Goal: Transaction & Acquisition: Purchase product/service

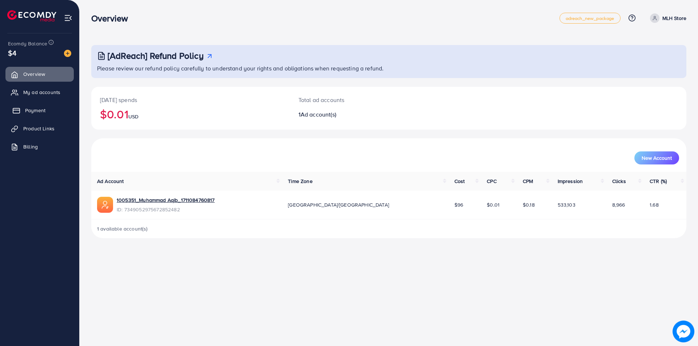
click at [34, 111] on span "Payment" at bounding box center [35, 110] width 20 height 7
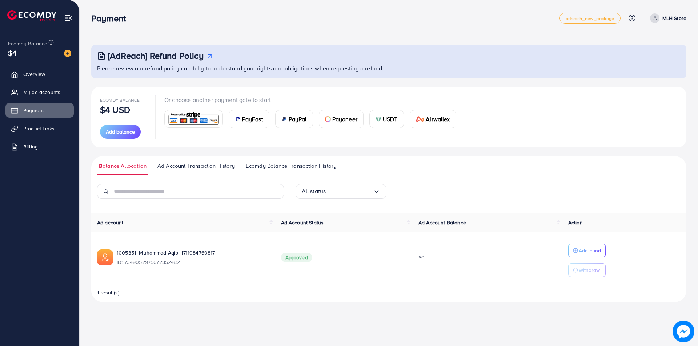
click at [253, 121] on span "PayFast" at bounding box center [252, 119] width 21 height 9
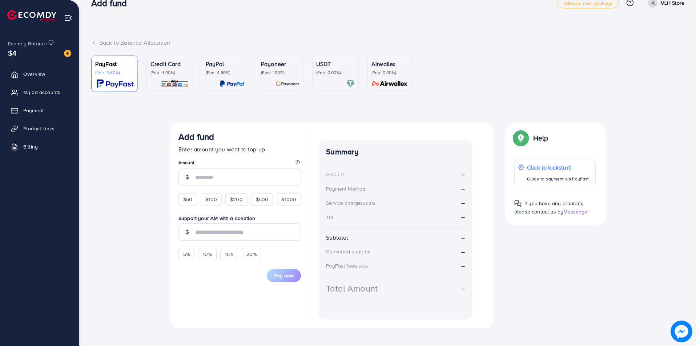
scroll to position [24, 0]
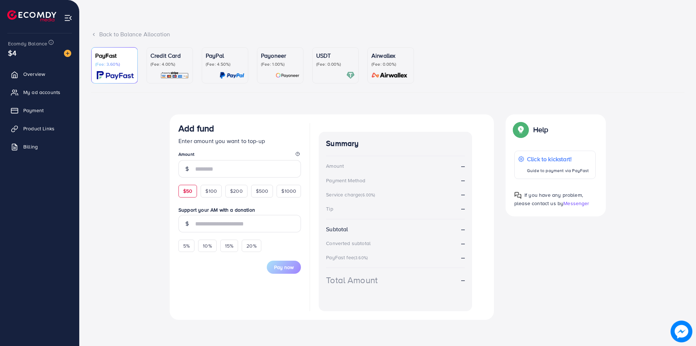
click at [190, 190] on span "$50" at bounding box center [187, 191] width 9 height 7
type input "**"
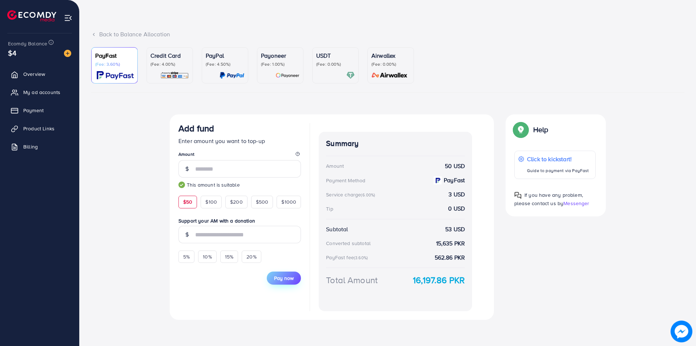
click at [287, 278] on span "Pay now" at bounding box center [284, 278] width 20 height 7
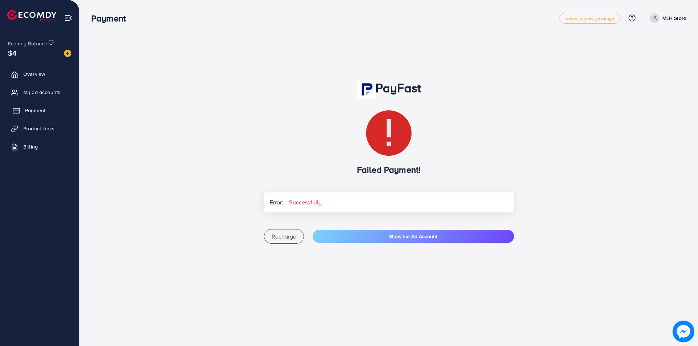
click at [32, 113] on span "Payment" at bounding box center [35, 110] width 20 height 7
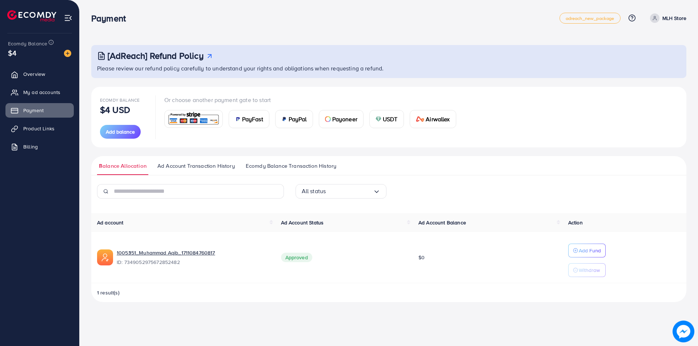
click at [250, 123] on span "PayFast" at bounding box center [252, 119] width 21 height 9
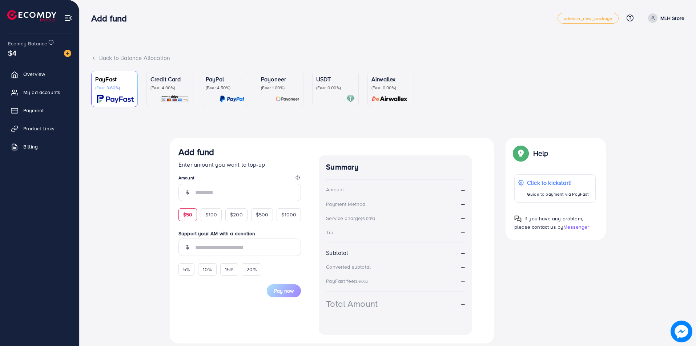
click at [189, 216] on span "$50" at bounding box center [187, 214] width 9 height 7
type input "**"
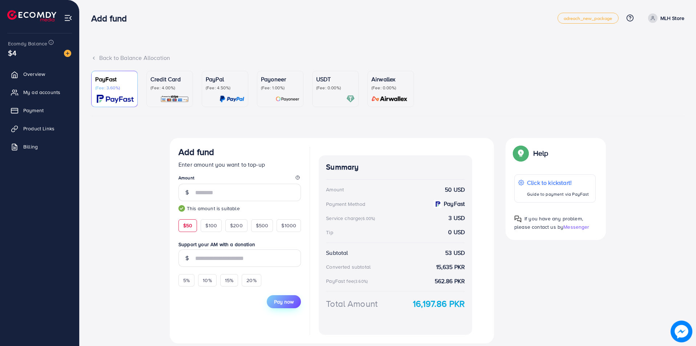
click at [287, 300] on span "Pay now" at bounding box center [284, 301] width 20 height 7
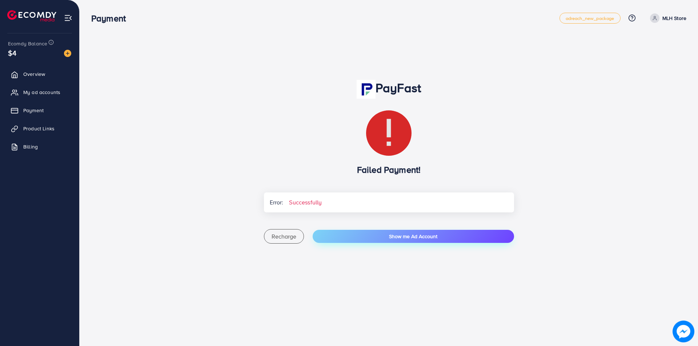
click at [351, 240] on button "Show me Ad Account" at bounding box center [413, 236] width 201 height 13
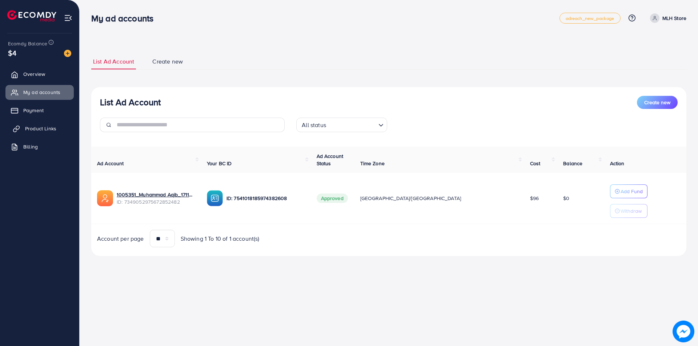
click at [23, 132] on link "Product Links" at bounding box center [39, 128] width 68 height 15
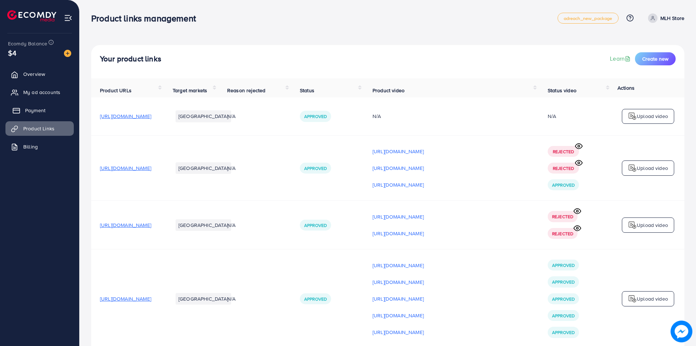
click at [25, 112] on span "Payment" at bounding box center [35, 110] width 20 height 7
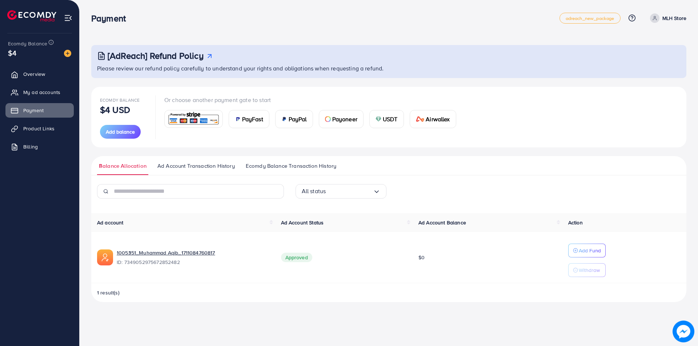
click at [252, 121] on span "PayFast" at bounding box center [252, 119] width 21 height 9
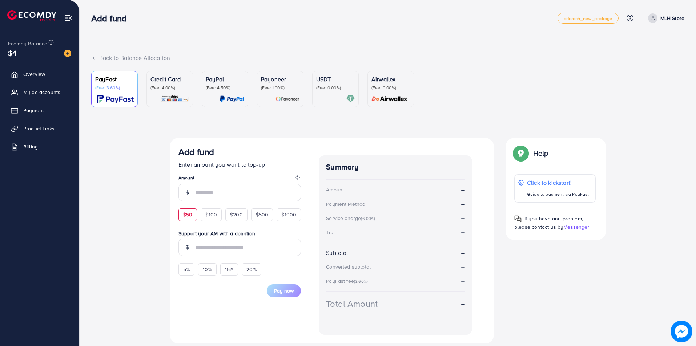
click at [192, 219] on div "$50" at bounding box center [187, 215] width 19 height 12
type input "**"
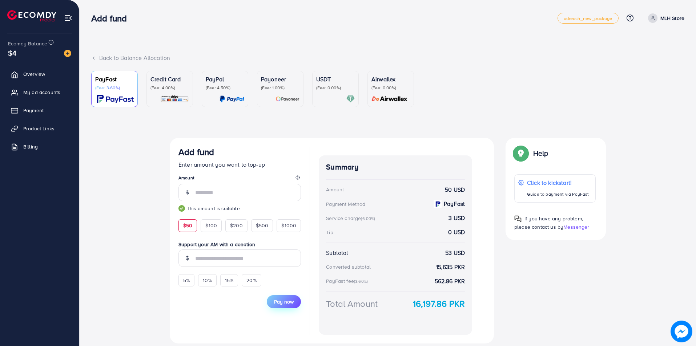
click at [289, 302] on span "Pay now" at bounding box center [284, 301] width 20 height 7
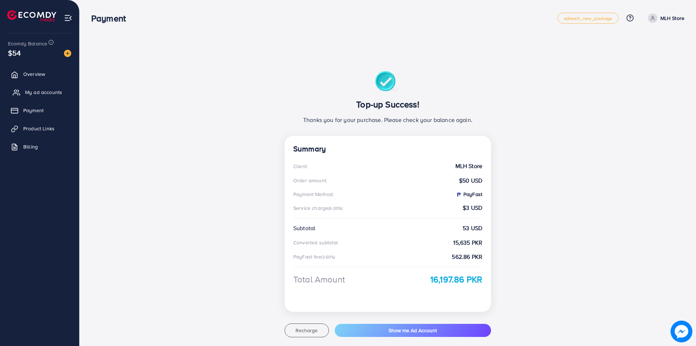
click at [32, 94] on span "My ad accounts" at bounding box center [43, 92] width 37 height 7
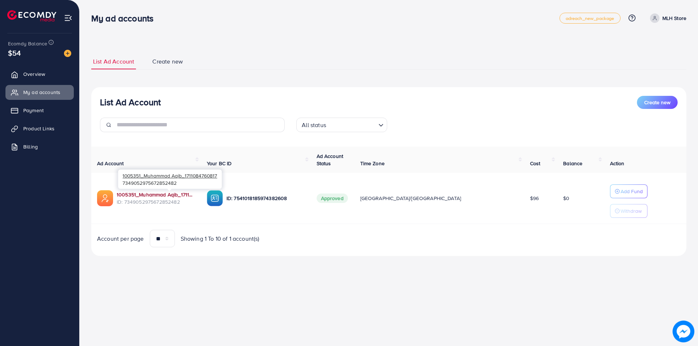
click at [168, 197] on link "1005351_Muhammad Aqib_1711084760817" at bounding box center [156, 194] width 79 height 7
click at [26, 124] on link "Product Links" at bounding box center [39, 128] width 68 height 15
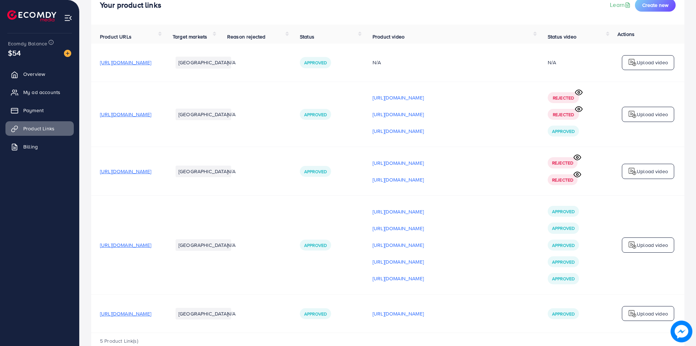
scroll to position [73, 0]
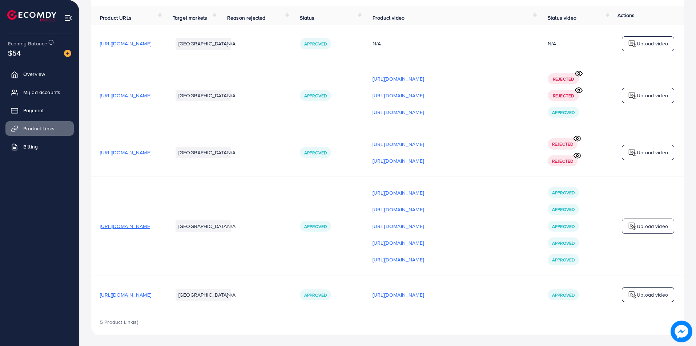
drag, startPoint x: 99, startPoint y: 226, endPoint x: 214, endPoint y: 229, distance: 116.0
click at [164, 229] on td "[URL][DOMAIN_NAME]" at bounding box center [127, 226] width 73 height 99
copy span "[URL][DOMAIN_NAME]"
click at [48, 111] on link "Payment" at bounding box center [39, 110] width 68 height 15
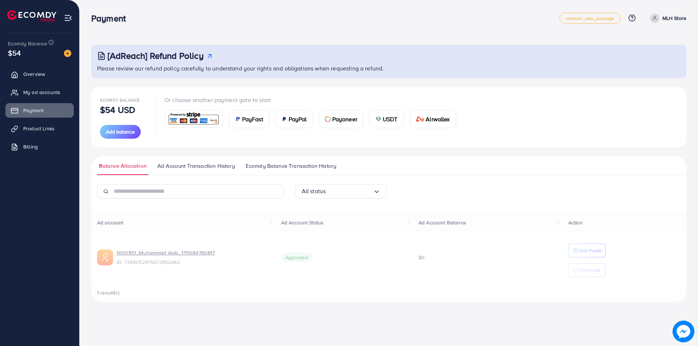
click at [583, 255] on div "Ad account Ad Account Status Ad Account Balance Action 1005351_Muhammad Aqib_17…" at bounding box center [388, 257] width 595 height 89
click at [583, 250] on div "Ad account Ad Account Status Ad Account Balance Action 1005351_Muhammad Aqib_17…" at bounding box center [388, 257] width 595 height 89
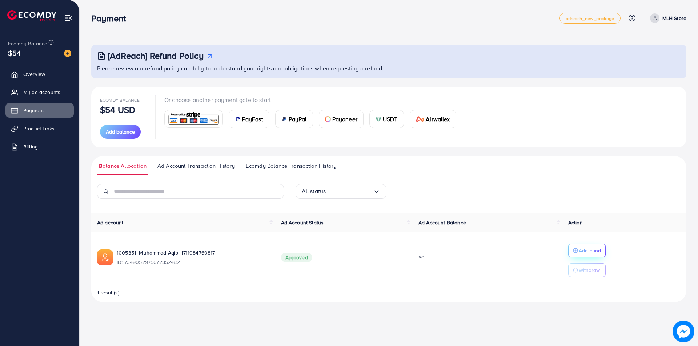
click at [582, 249] on p "Add Fund" at bounding box center [590, 250] width 22 height 9
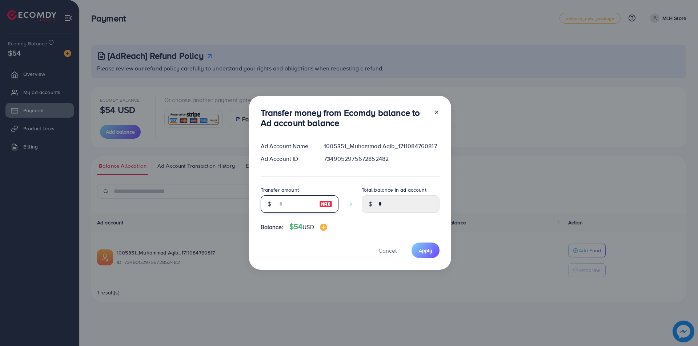
click at [280, 201] on input "number" at bounding box center [295, 204] width 36 height 17
type input "*"
type input "****"
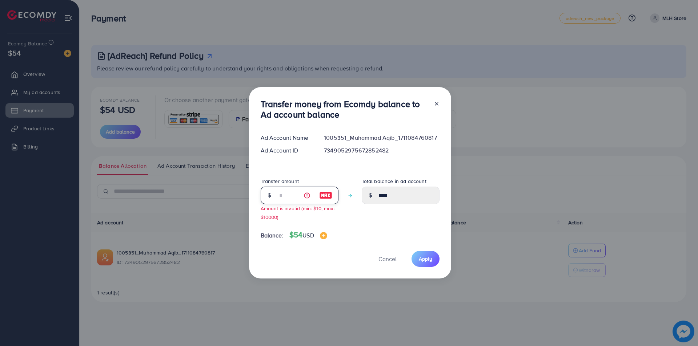
type input "**"
type input "*****"
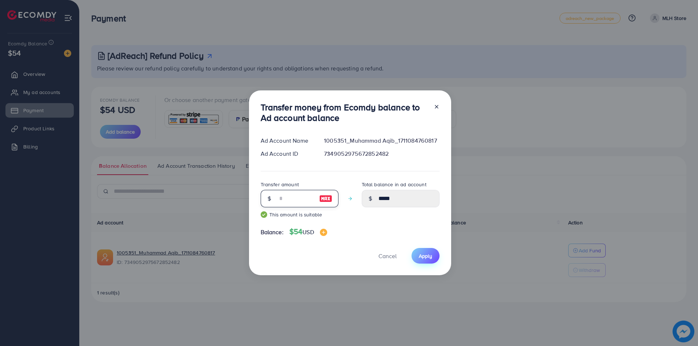
type input "**"
click at [425, 256] on span "Apply" at bounding box center [425, 256] width 13 height 7
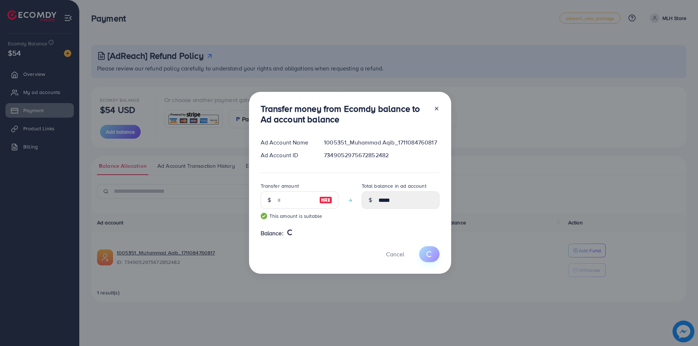
type input "*"
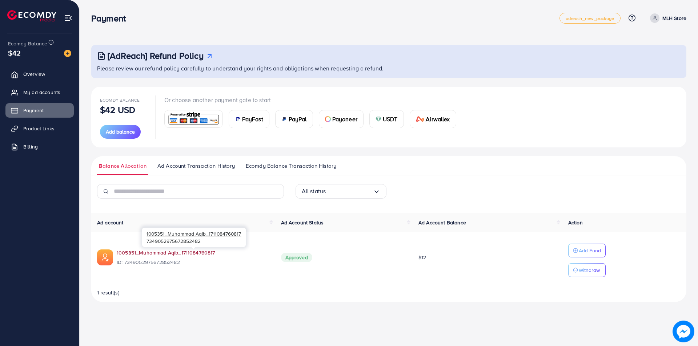
click at [178, 256] on link "1005351_Muhammad Aqib_1711084760817" at bounding box center [193, 252] width 153 height 7
click at [39, 131] on span "Product Links" at bounding box center [40, 128] width 31 height 7
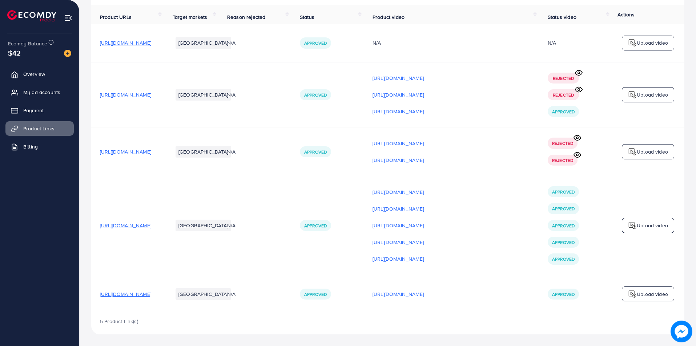
scroll to position [76, 0]
drag, startPoint x: 95, startPoint y: 223, endPoint x: 232, endPoint y: 242, distance: 139.1
click at [232, 242] on tr "[URL][DOMAIN_NAME] [GEOGRAPHIC_DATA] N/A Approved [URL][DOMAIN_NAME] [URL][DOMA…" at bounding box center [387, 225] width 593 height 99
copy span "[URL][DOMAIN_NAME]"
